Goal: Find contact information: Find contact information

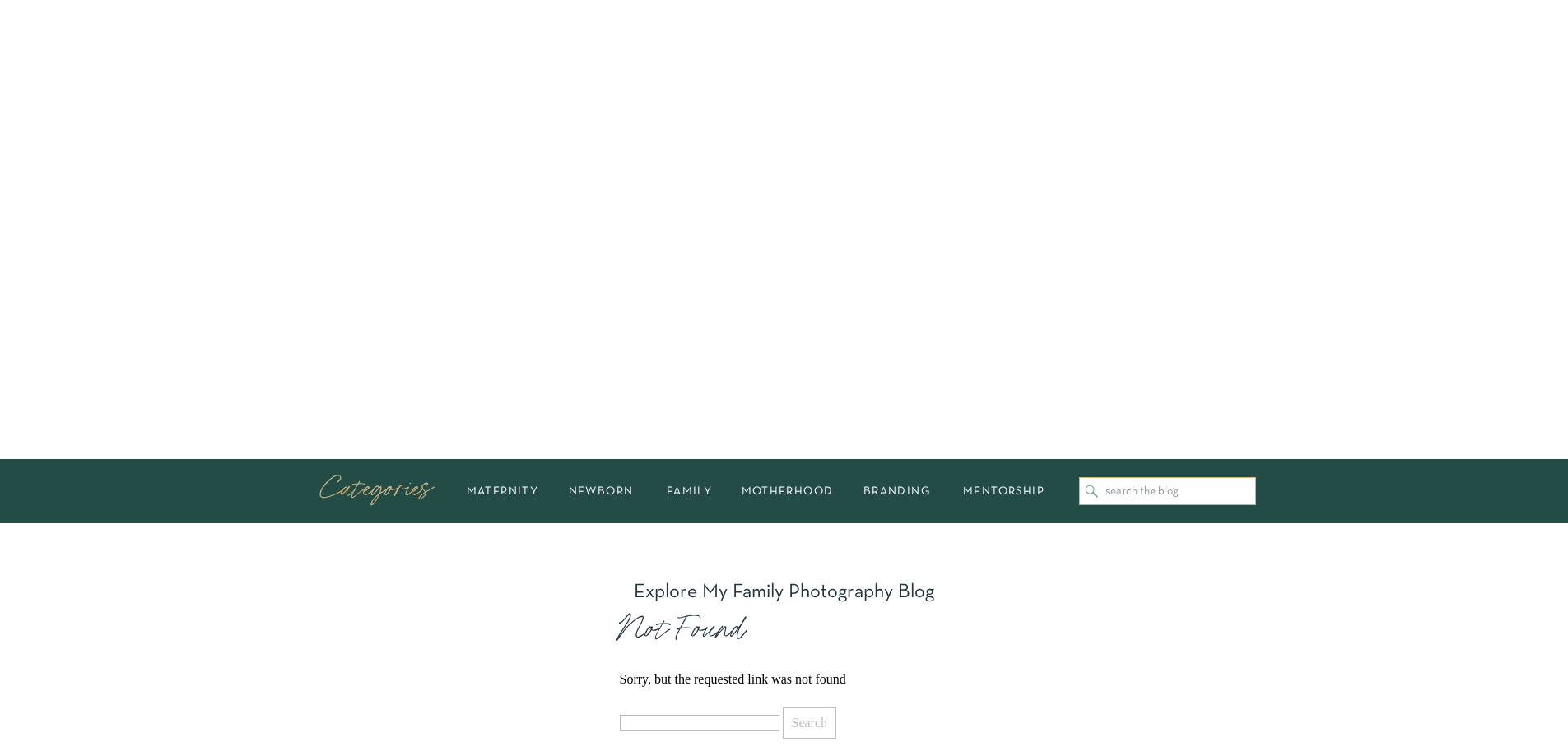
scroll to position [164, 0]
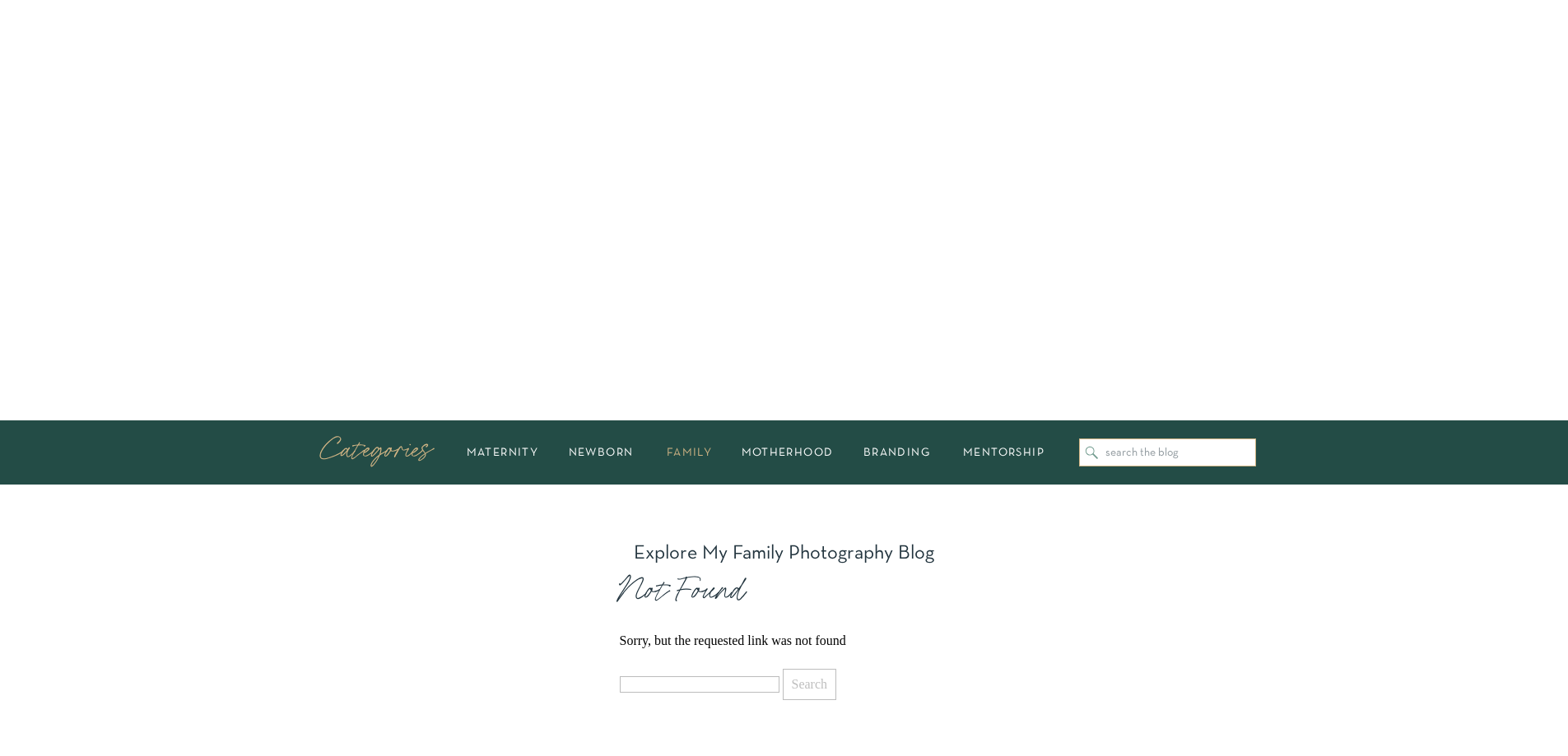
click at [692, 454] on h2 "family" at bounding box center [689, 452] width 66 height 10
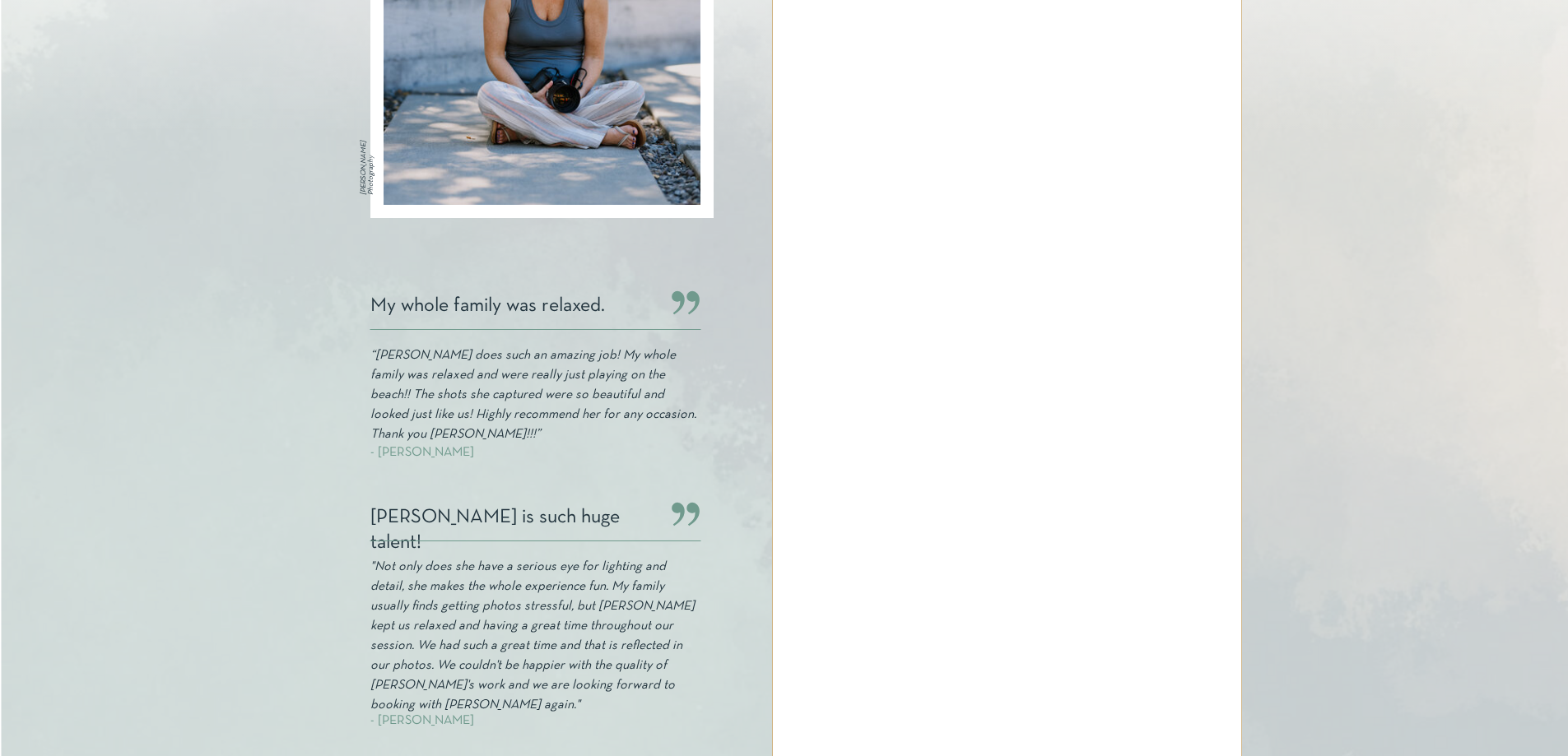
scroll to position [384, 0]
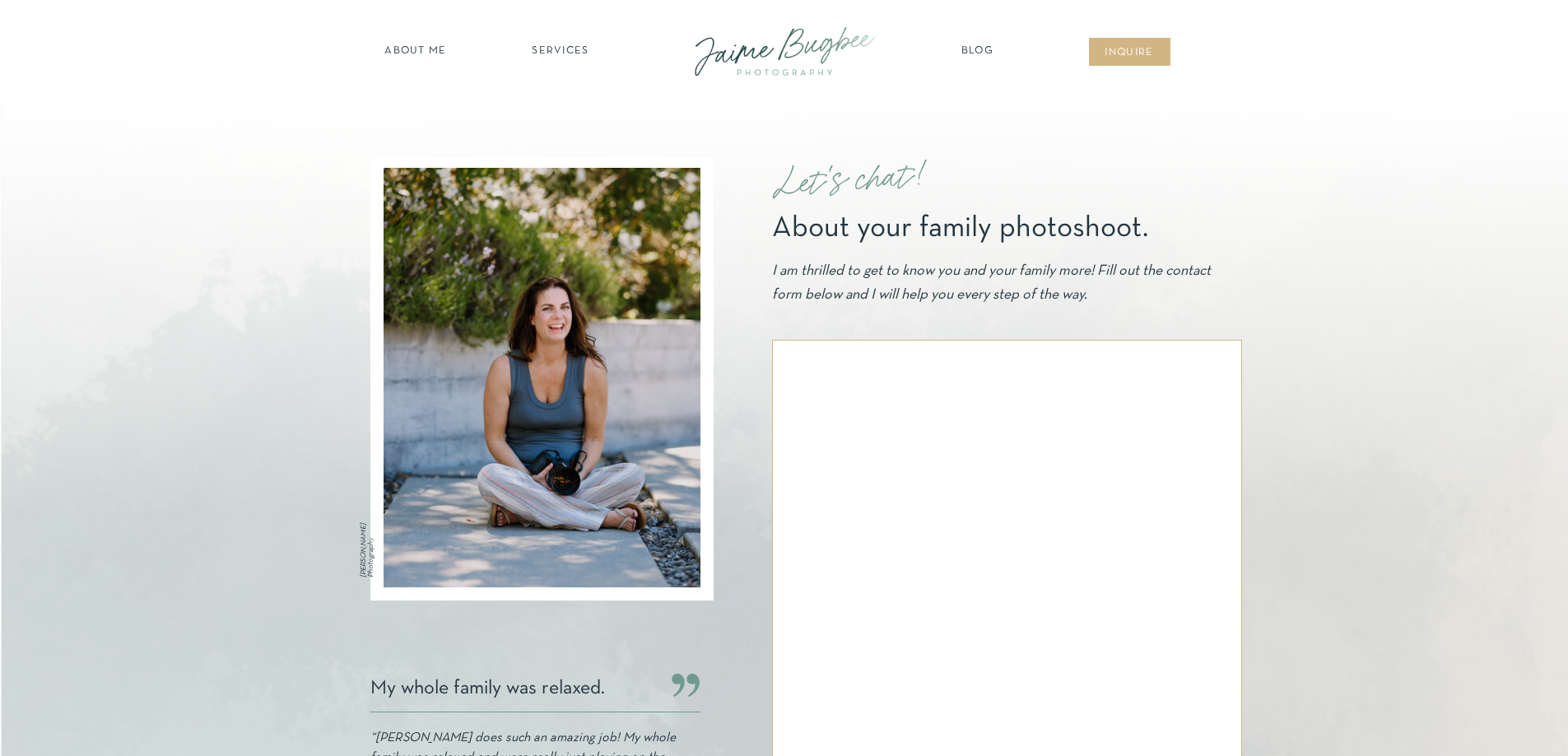
scroll to position [384, 0]
